Goal: Information Seeking & Learning: Understand process/instructions

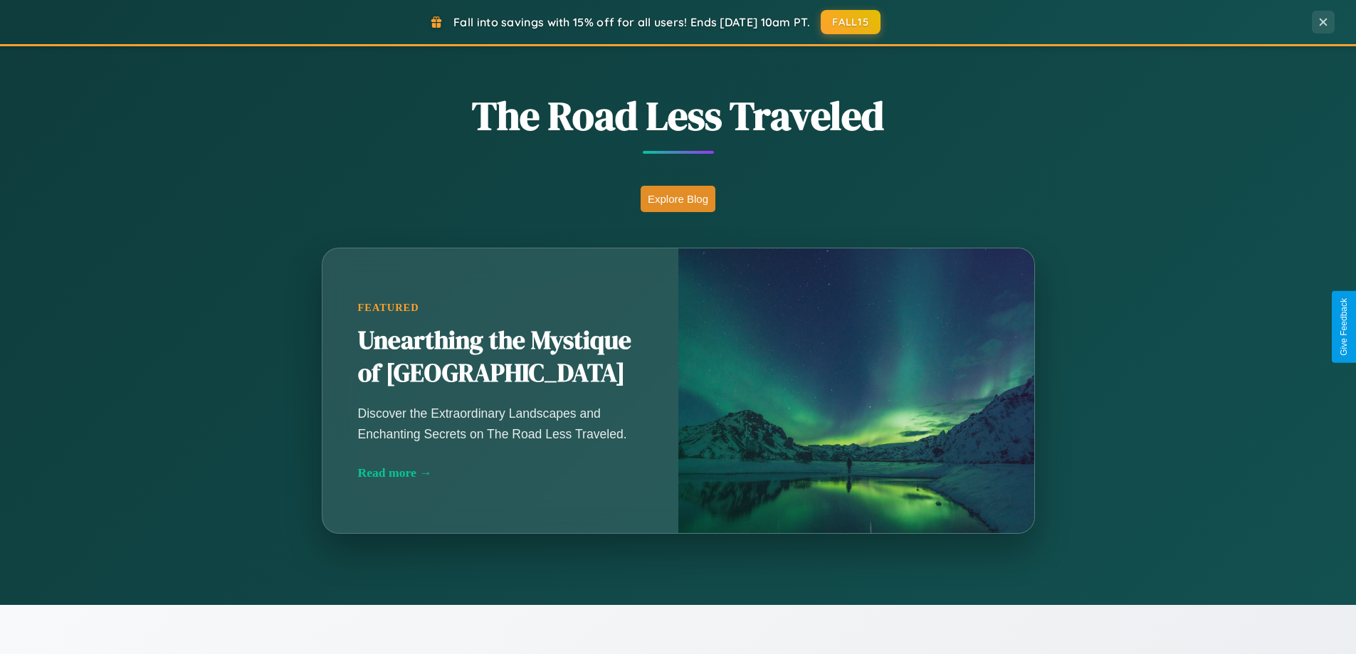
scroll to position [1254, 0]
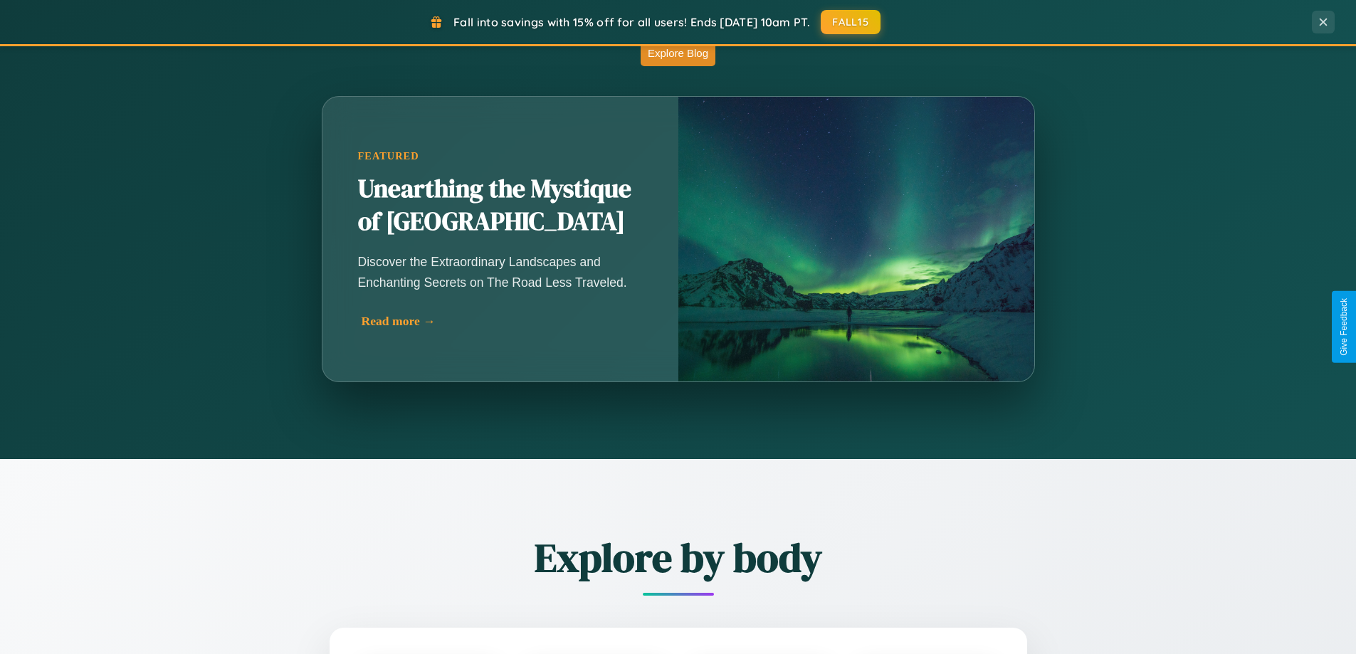
click at [502, 322] on div "Read more →" at bounding box center [504, 321] width 285 height 15
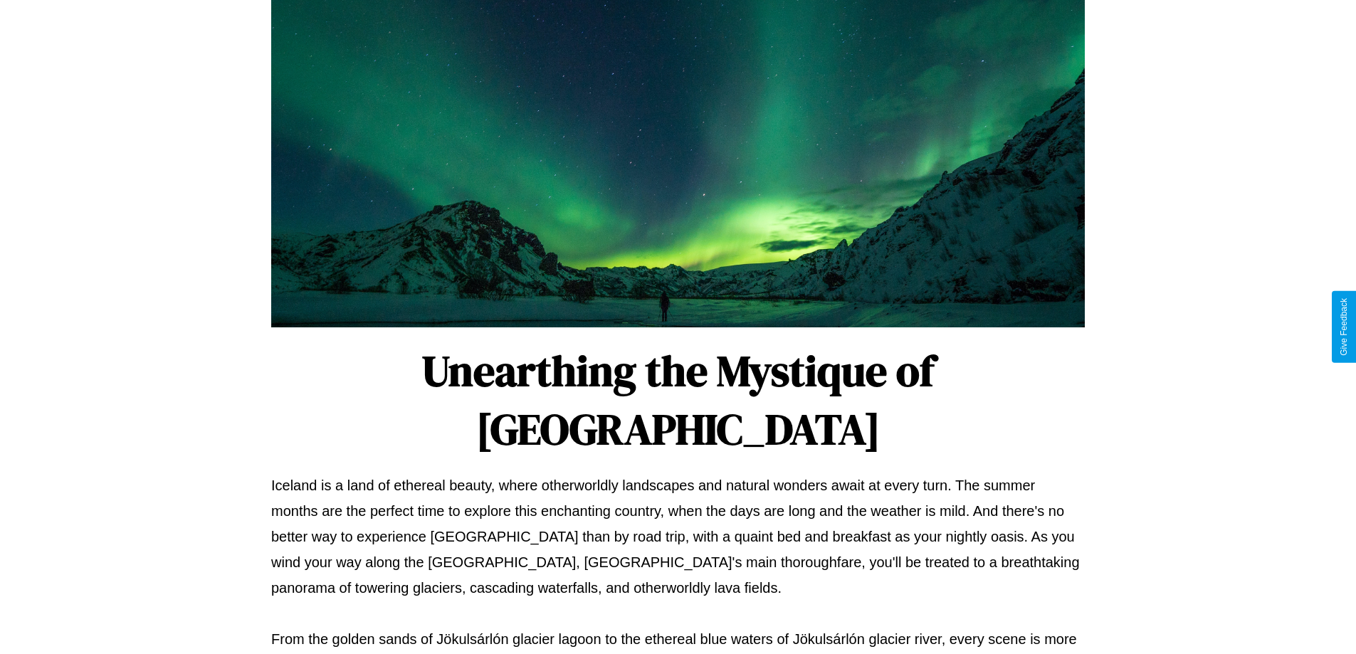
scroll to position [461, 0]
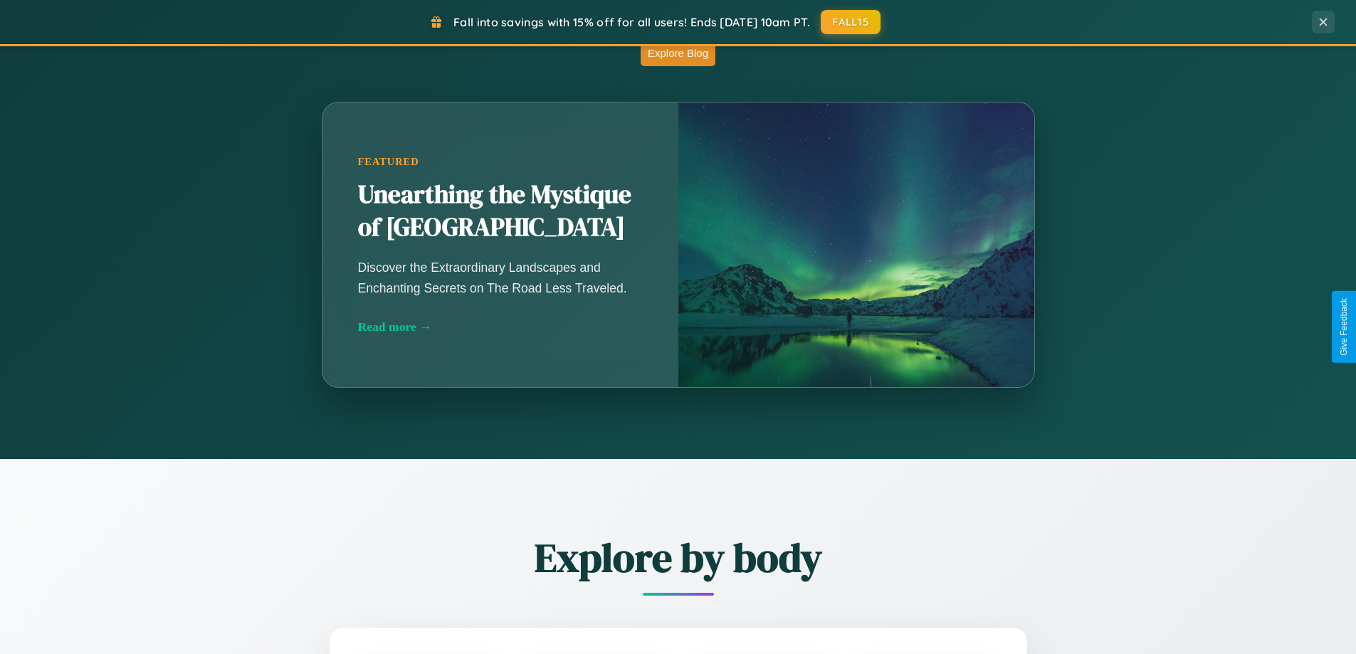
scroll to position [2287, 0]
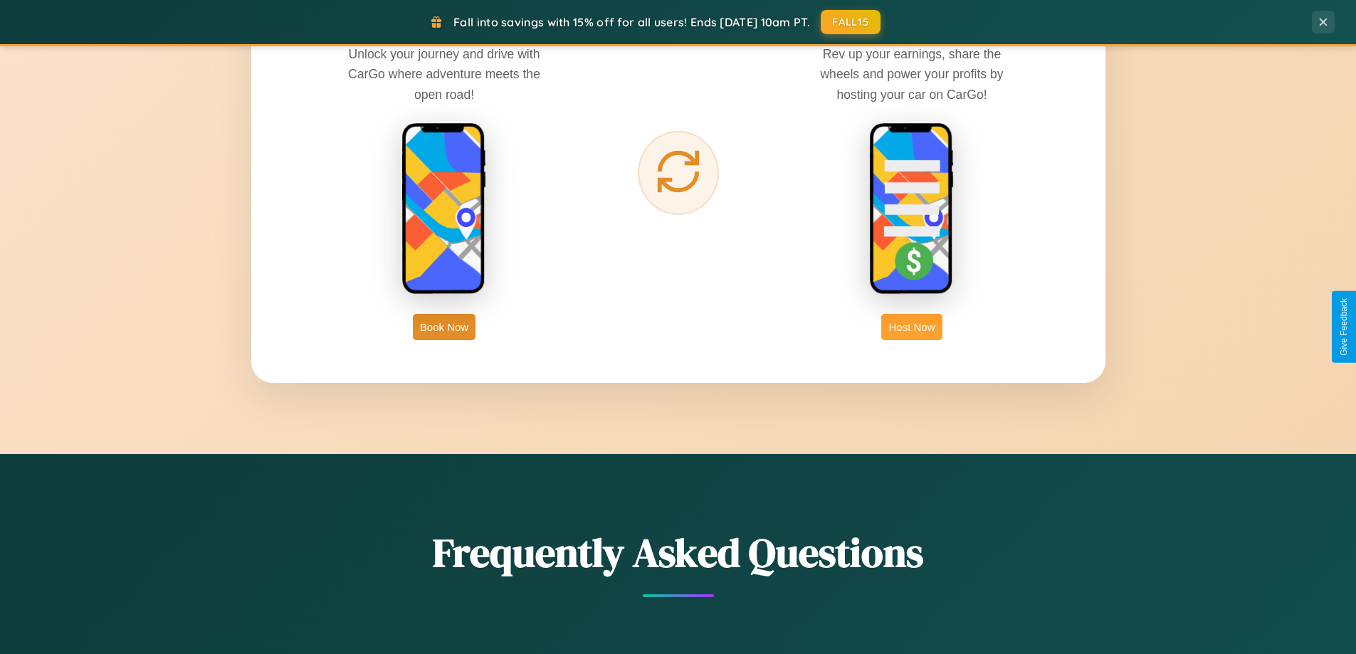
click at [912, 327] on button "Host Now" at bounding box center [911, 327] width 61 height 26
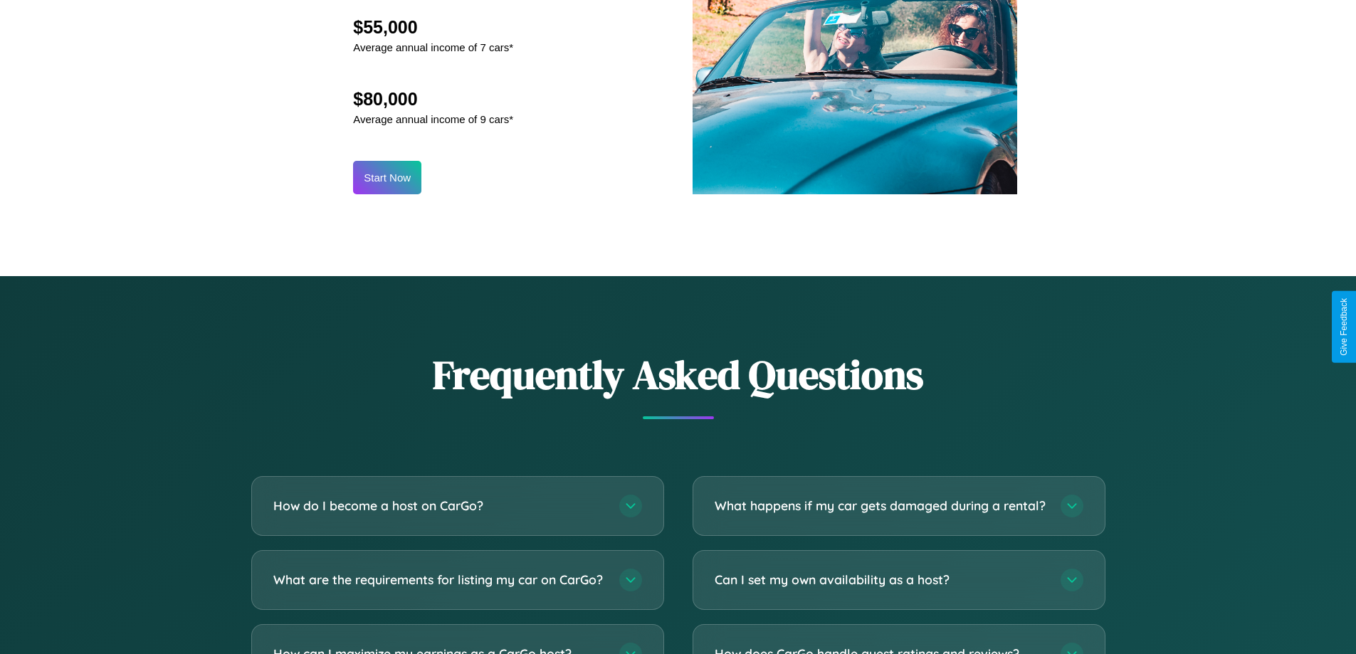
scroll to position [1924, 0]
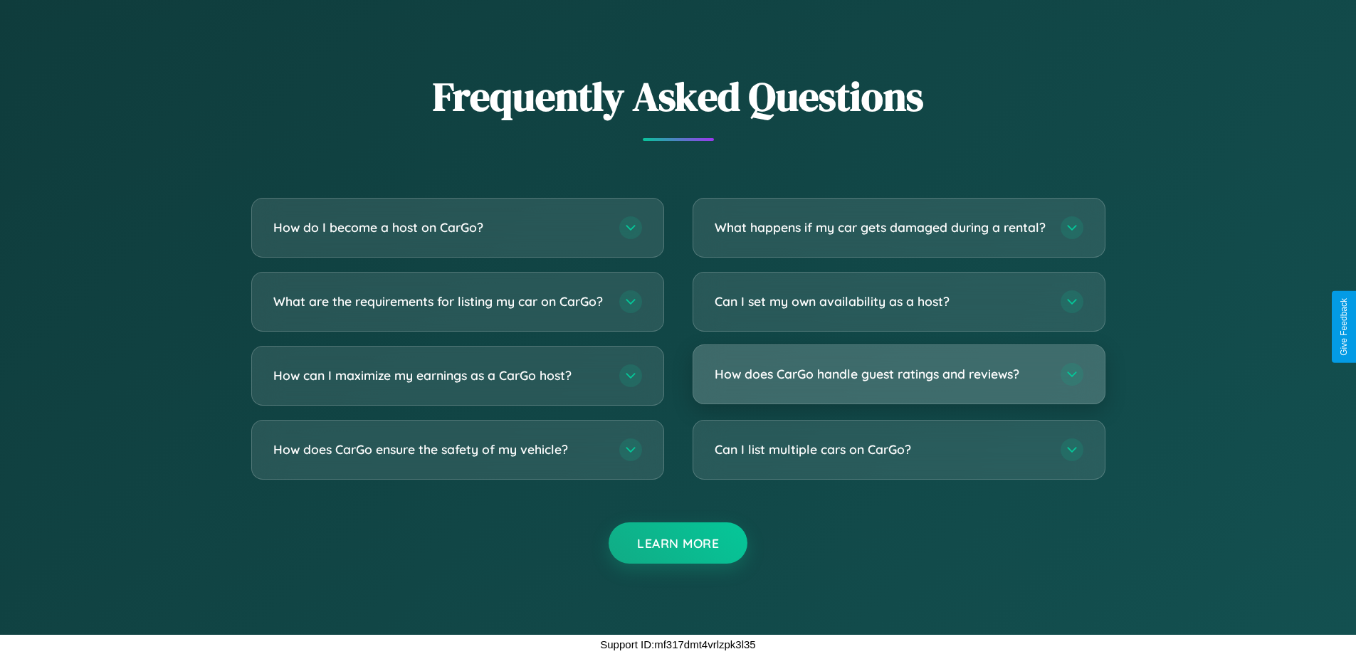
click at [898, 374] on h3 "How does CarGo handle guest ratings and reviews?" at bounding box center [881, 374] width 332 height 18
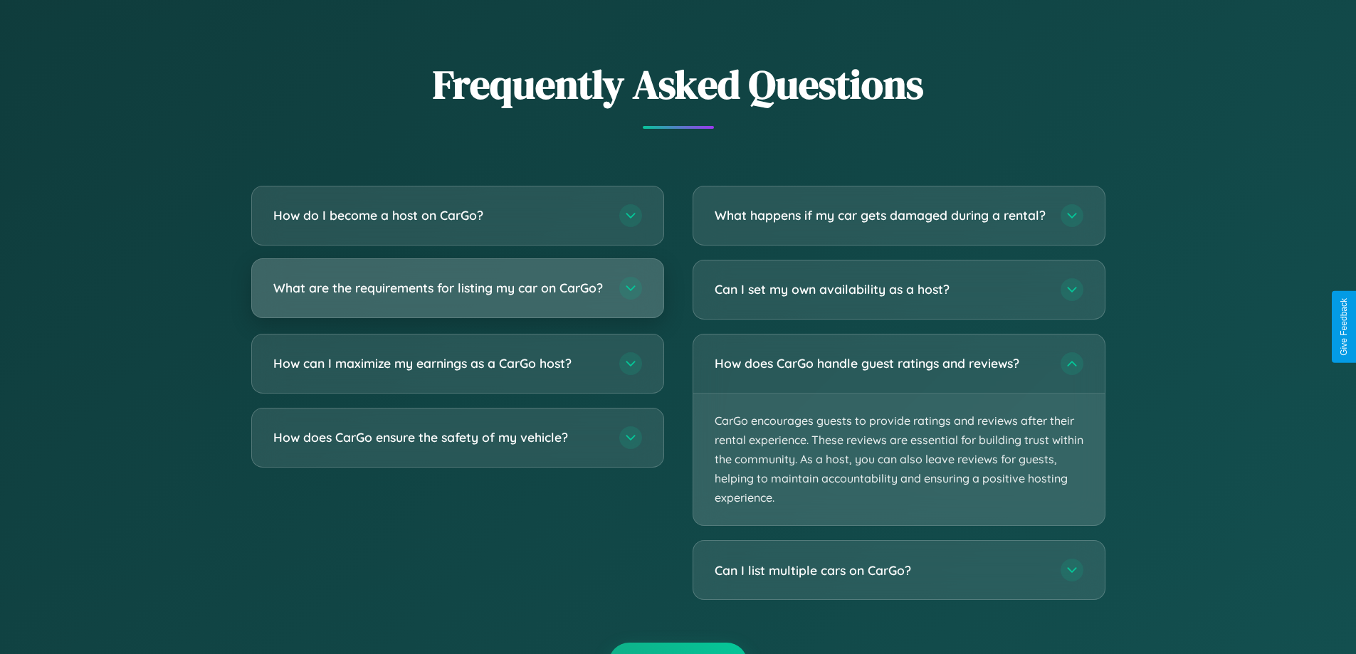
click at [457, 295] on h3 "What are the requirements for listing my car on CarGo?" at bounding box center [439, 288] width 332 height 18
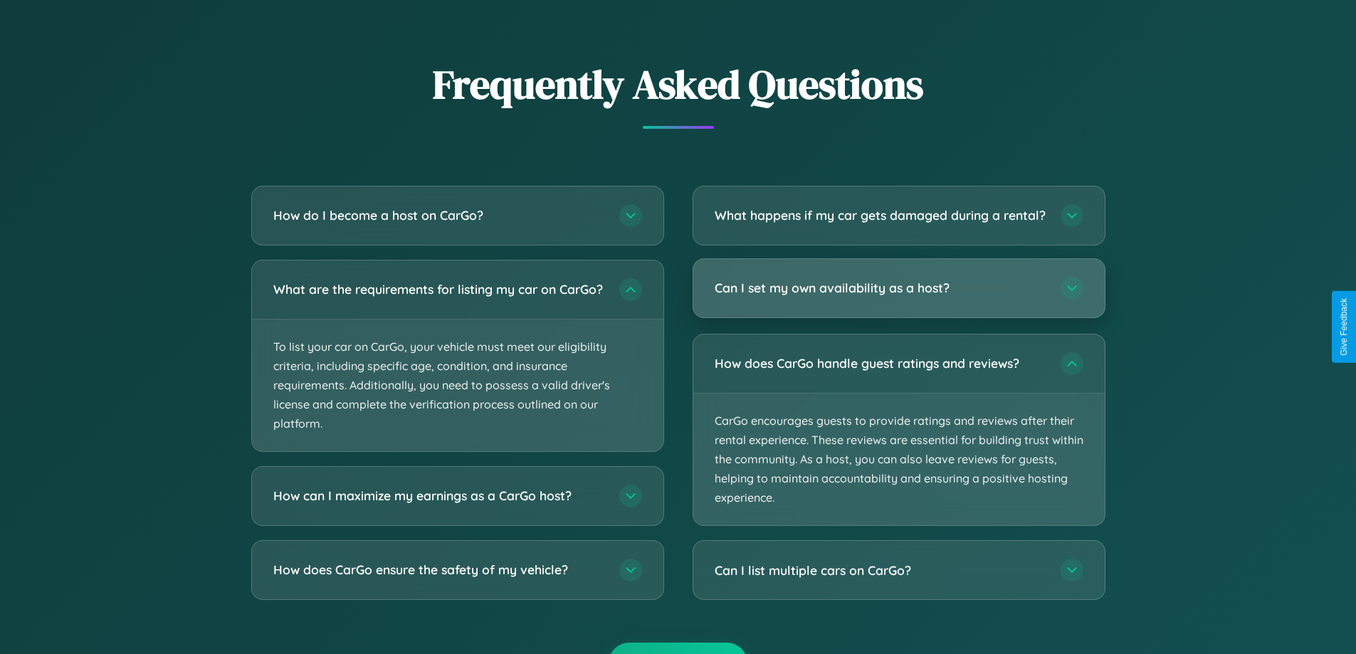
click at [898, 297] on h3 "Can I set my own availability as a host?" at bounding box center [881, 288] width 332 height 18
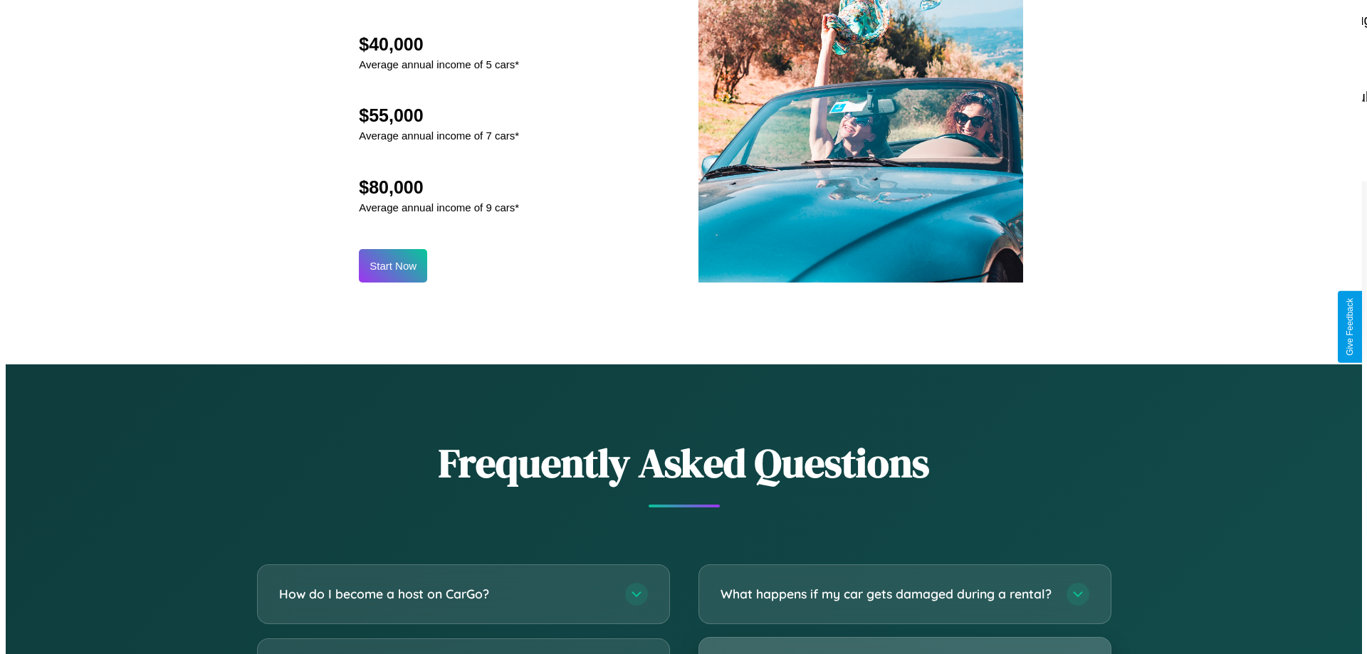
scroll to position [688, 0]
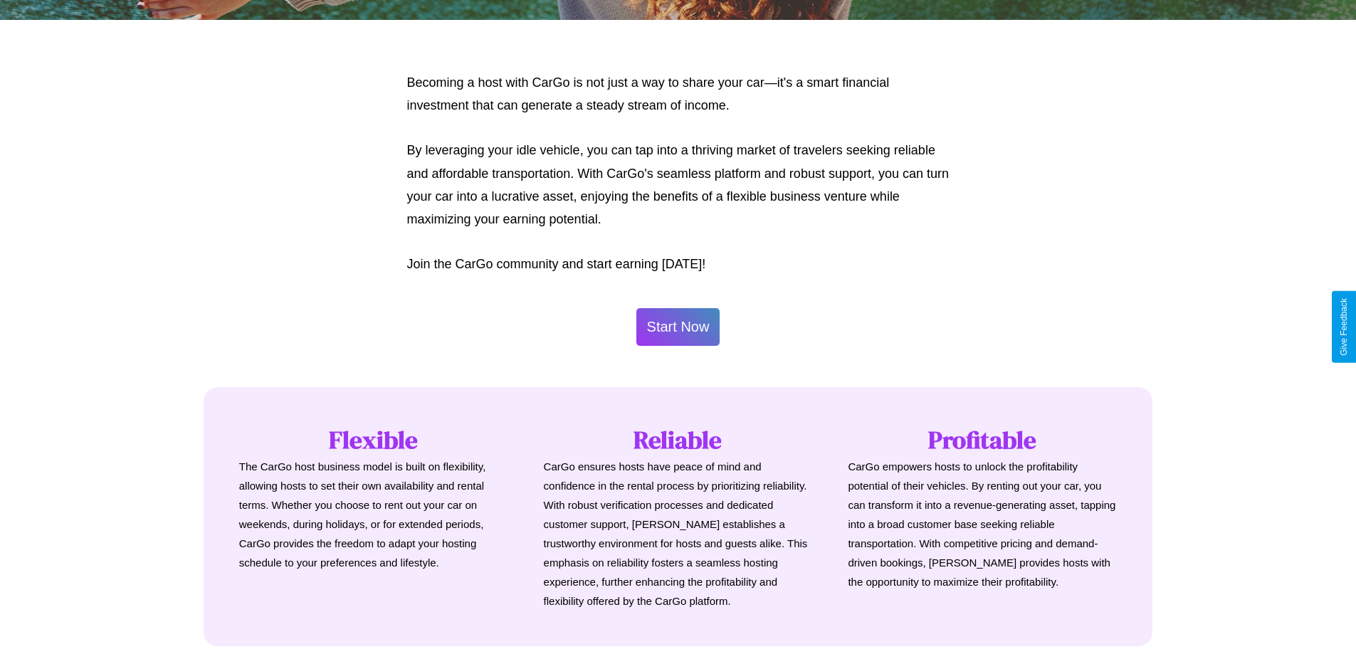
click at [678, 327] on button "Start Now" at bounding box center [678, 327] width 84 height 38
